Goal: Find specific page/section

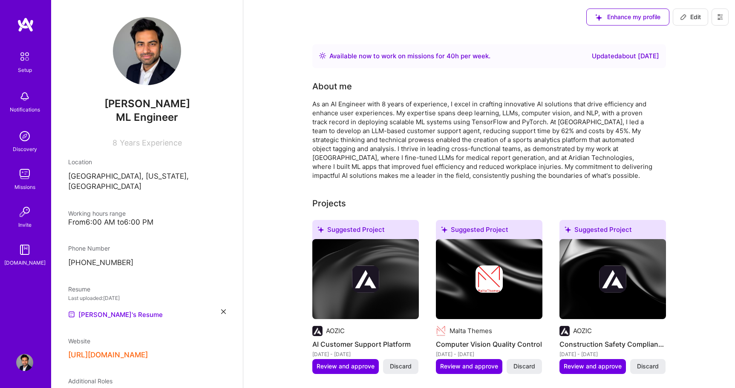
click at [26, 174] on img at bounding box center [24, 174] width 17 height 17
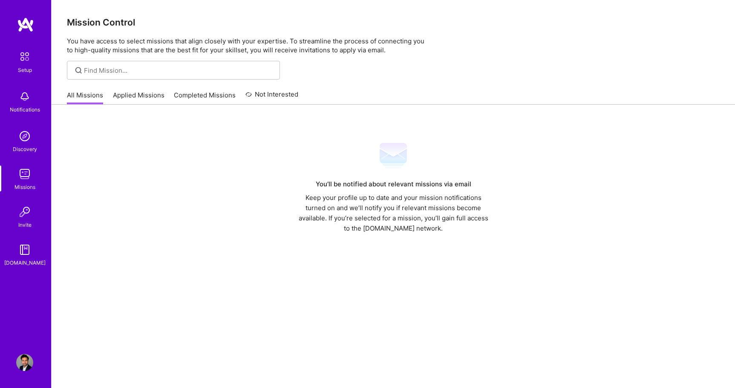
click at [131, 96] on link "Applied Missions" at bounding box center [139, 98] width 52 height 14
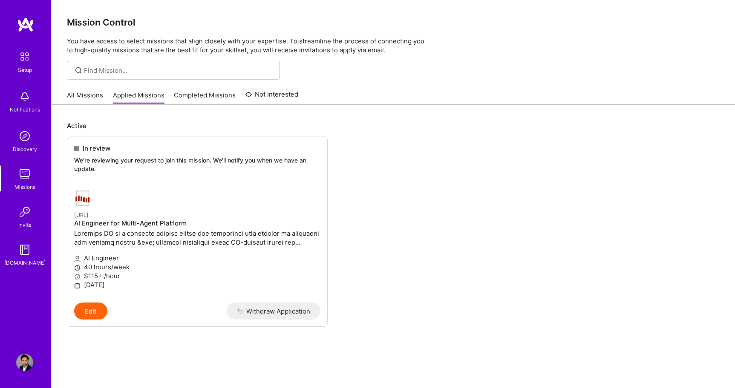
click at [89, 92] on link "All Missions" at bounding box center [85, 98] width 36 height 14
